Goal: Information Seeking & Learning: Check status

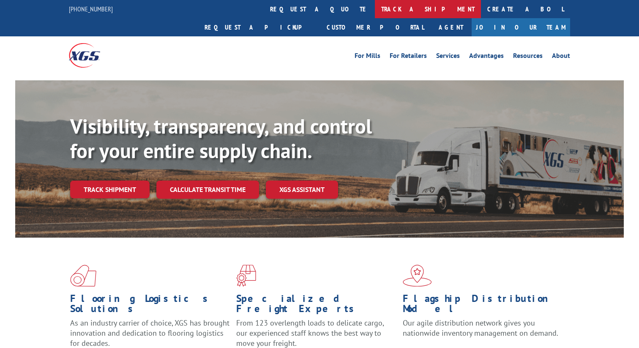
click at [375, 7] on link "track a shipment" at bounding box center [428, 9] width 106 height 18
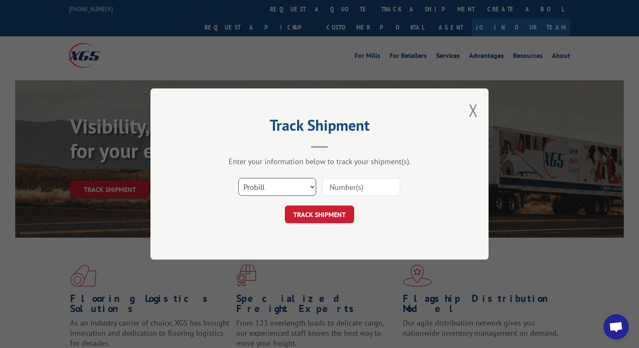
click at [271, 191] on select "Select category... Probill BOL PO" at bounding box center [277, 187] width 78 height 18
select select "bol"
click at [354, 187] on input at bounding box center [361, 187] width 78 height 18
paste input "3377769"
type input "3377769"
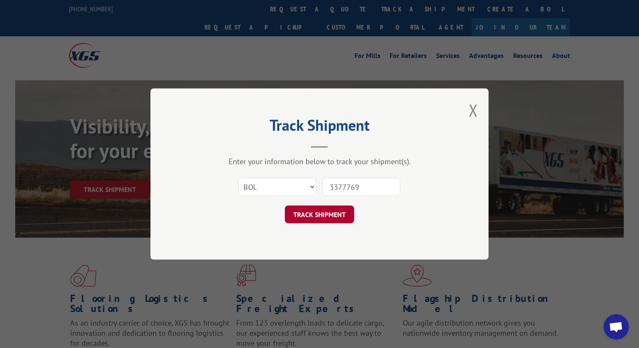
click at [315, 211] on button "TRACK SHIPMENT" at bounding box center [319, 214] width 69 height 18
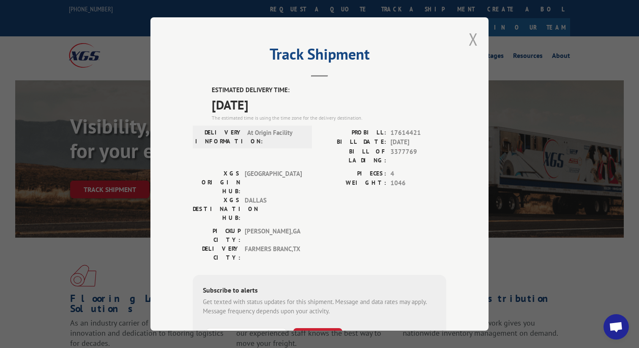
click at [469, 37] on button "Close modal" at bounding box center [472, 39] width 9 height 22
